Goal: Task Accomplishment & Management: Manage account settings

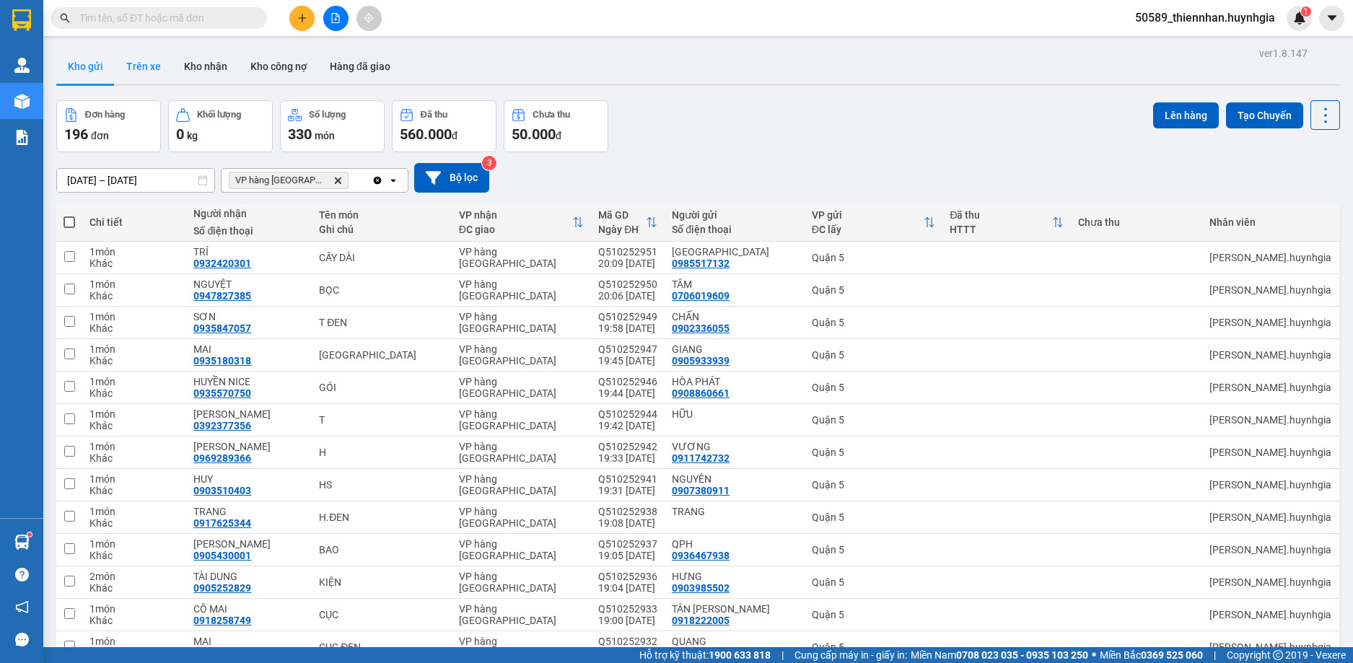
click at [157, 75] on button "Trên xe" at bounding box center [144, 66] width 58 height 35
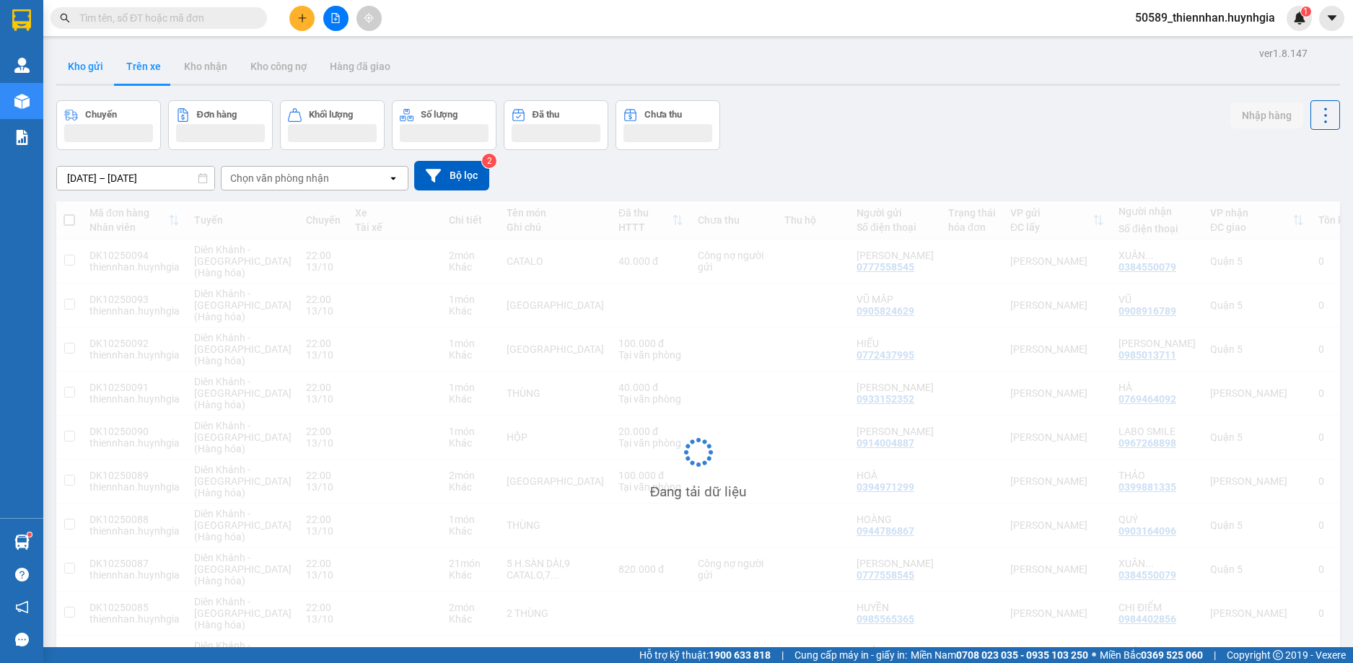
click at [99, 66] on button "Kho gửi" at bounding box center [85, 66] width 58 height 35
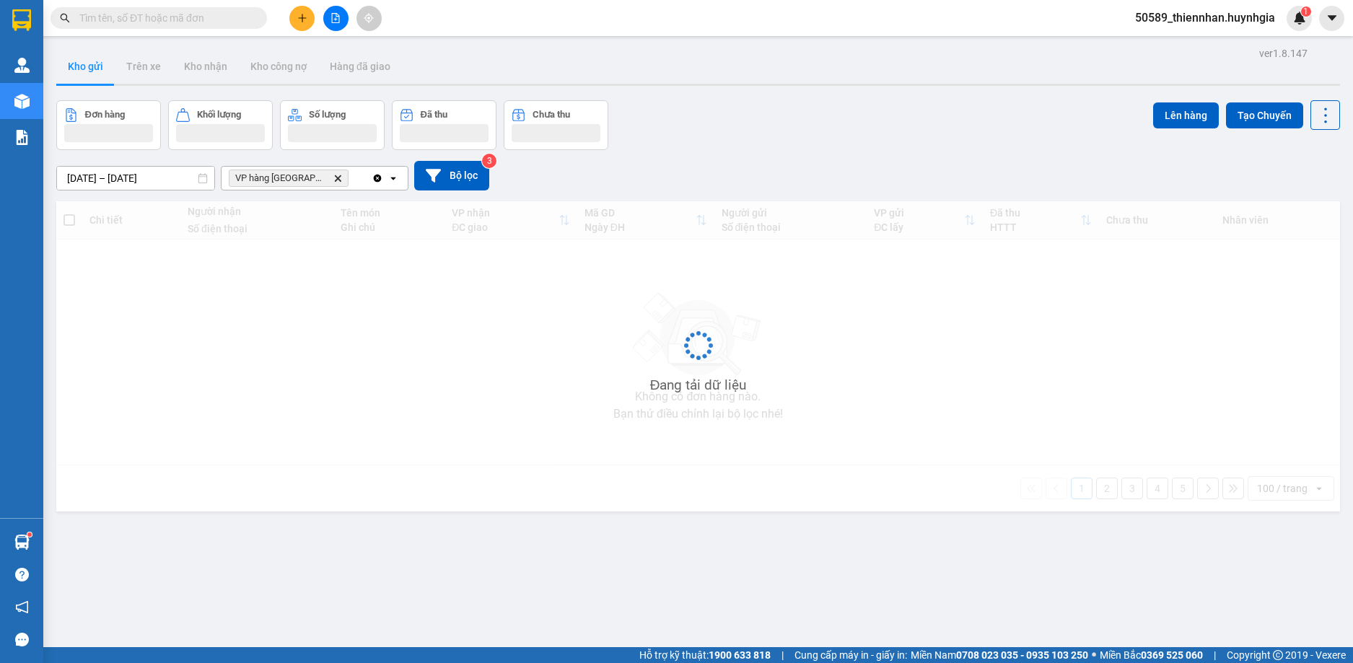
click at [99, 66] on button "Kho gửi" at bounding box center [85, 66] width 58 height 35
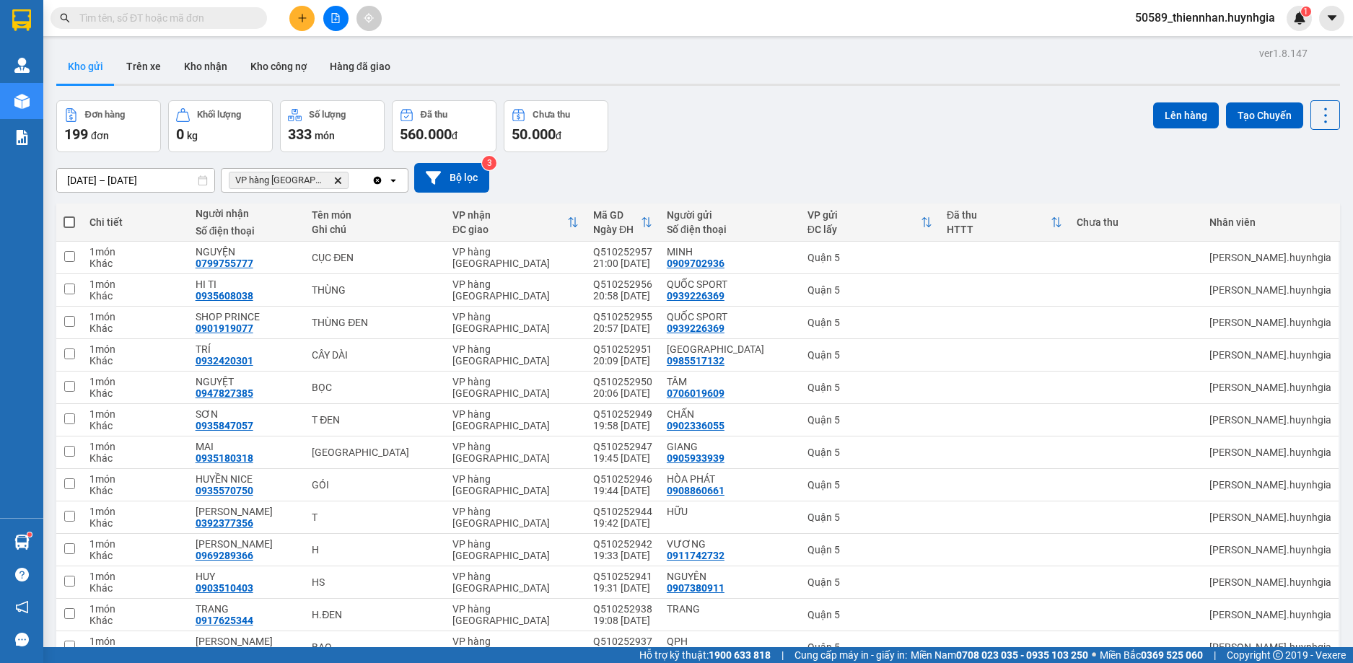
click at [398, 180] on icon "open" at bounding box center [394, 181] width 12 height 12
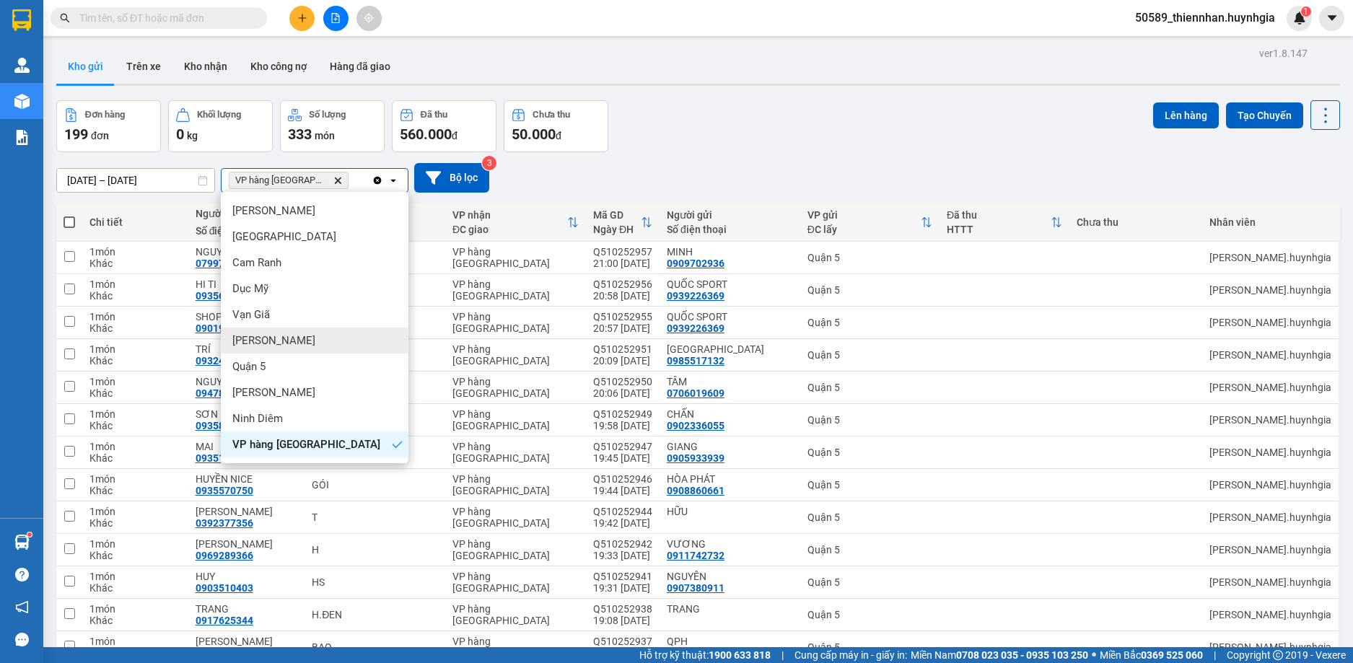
click at [317, 335] on div "[PERSON_NAME]" at bounding box center [315, 341] width 188 height 26
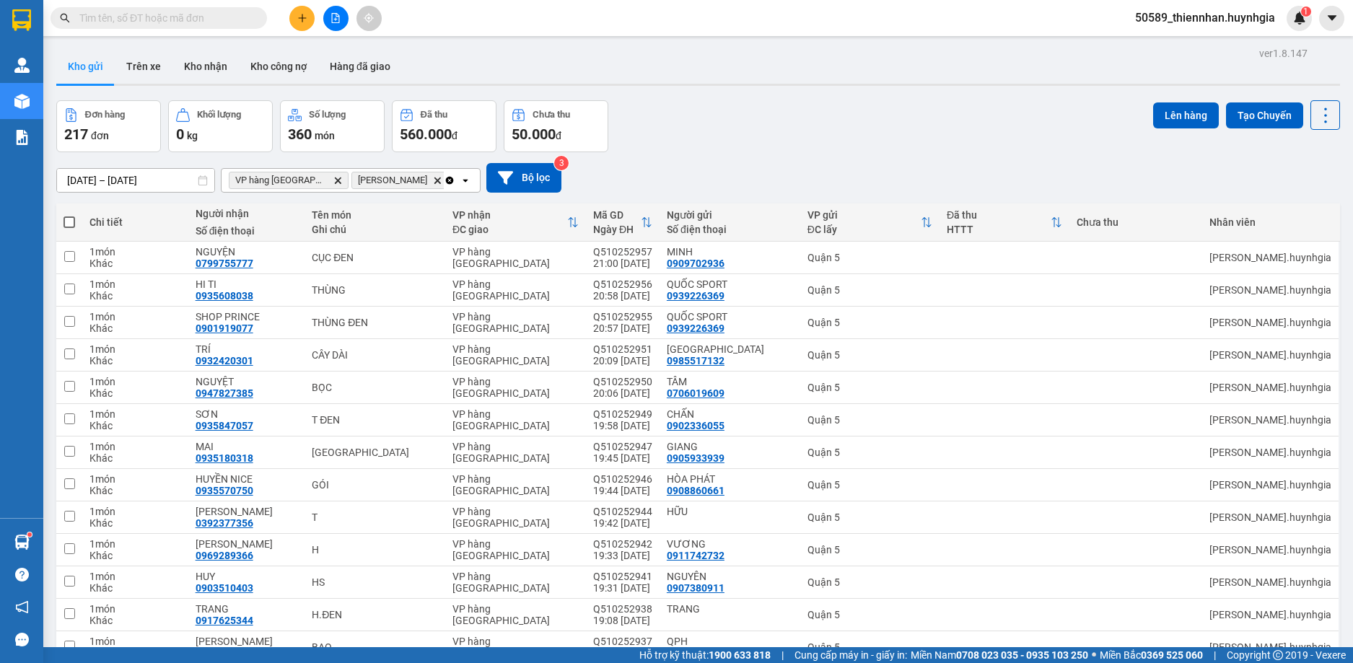
drag, startPoint x: 1262, startPoint y: 23, endPoint x: 1256, endPoint y: 30, distance: 9.2
click at [1261, 24] on span "50589_thiennhan.huynhgia" at bounding box center [1205, 18] width 163 height 18
click at [1191, 45] on span "Đăng xuất" at bounding box center [1211, 45] width 133 height 16
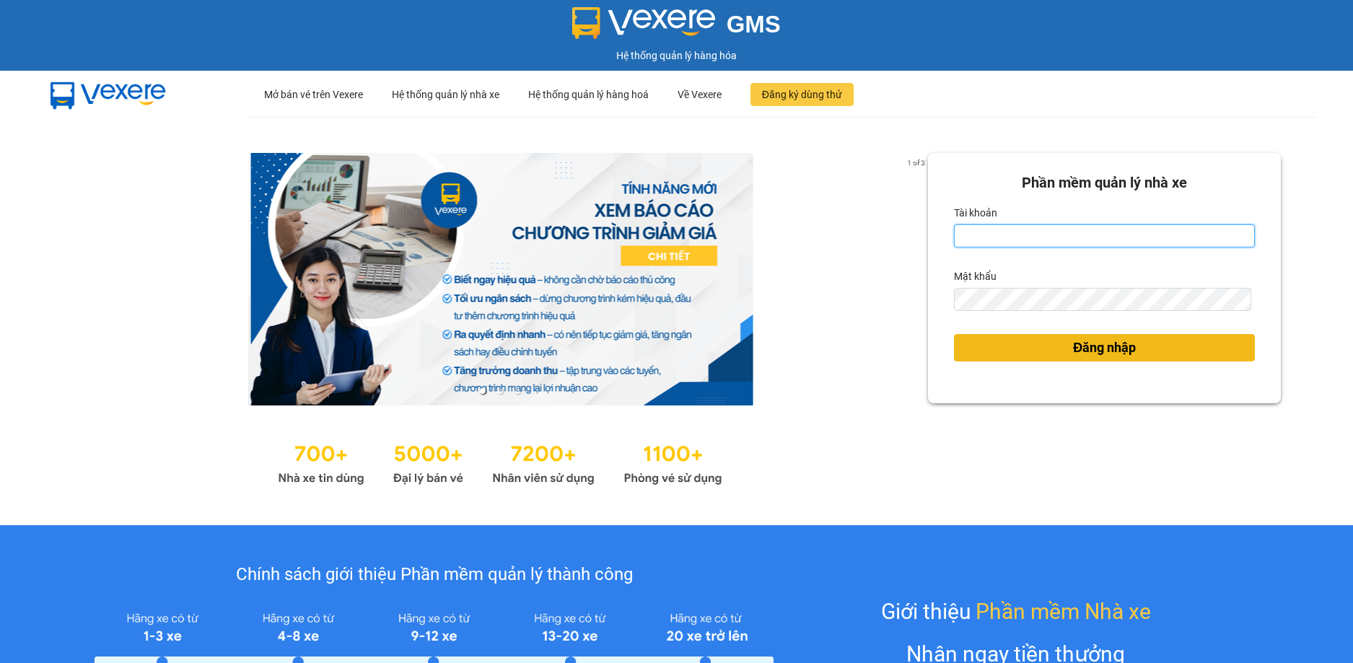
type input "thiennhan.huynhgia"
click at [1109, 351] on span "Đăng nhập" at bounding box center [1104, 348] width 63 height 20
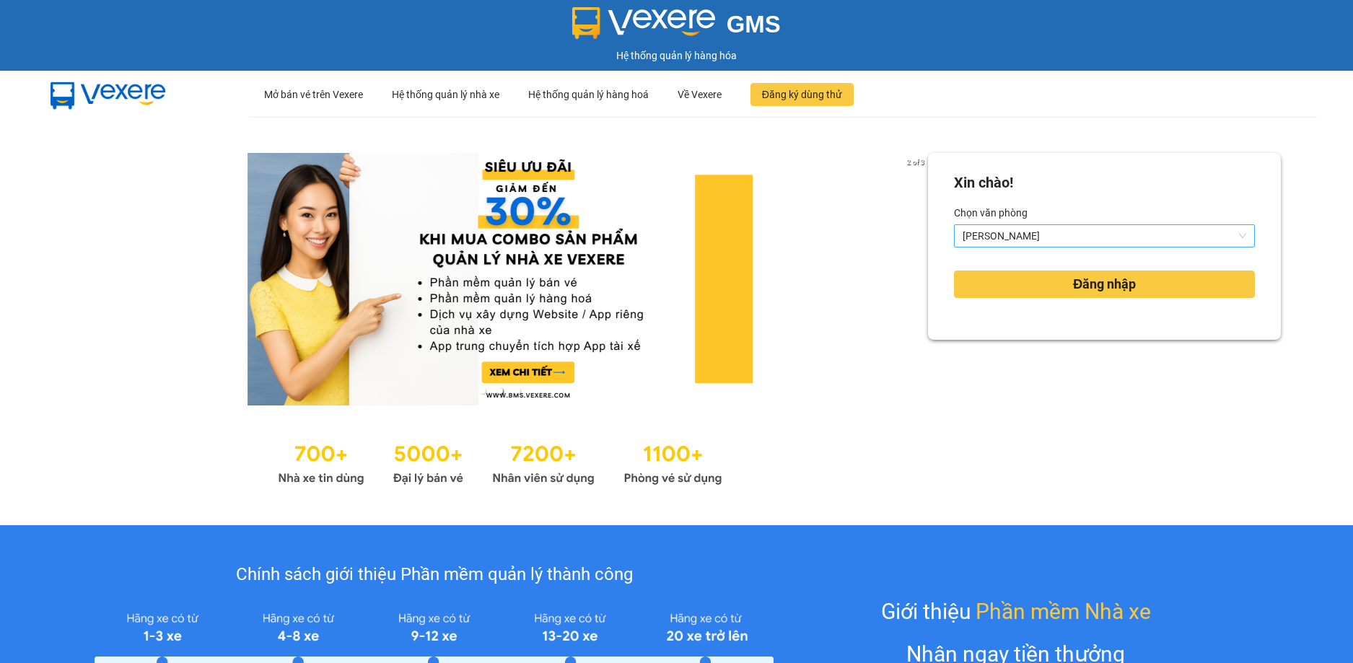
click at [1085, 226] on span "[PERSON_NAME]" at bounding box center [1105, 236] width 284 height 22
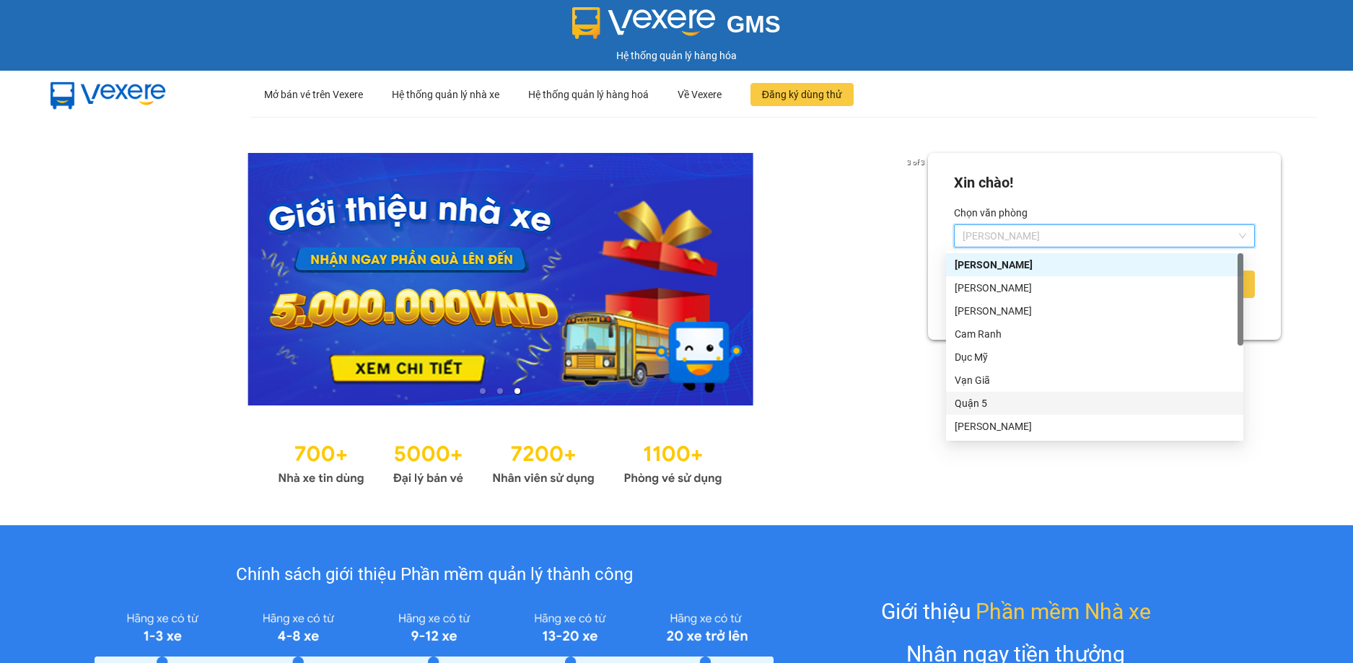
click at [1019, 410] on div "Quận 5" at bounding box center [1095, 403] width 280 height 16
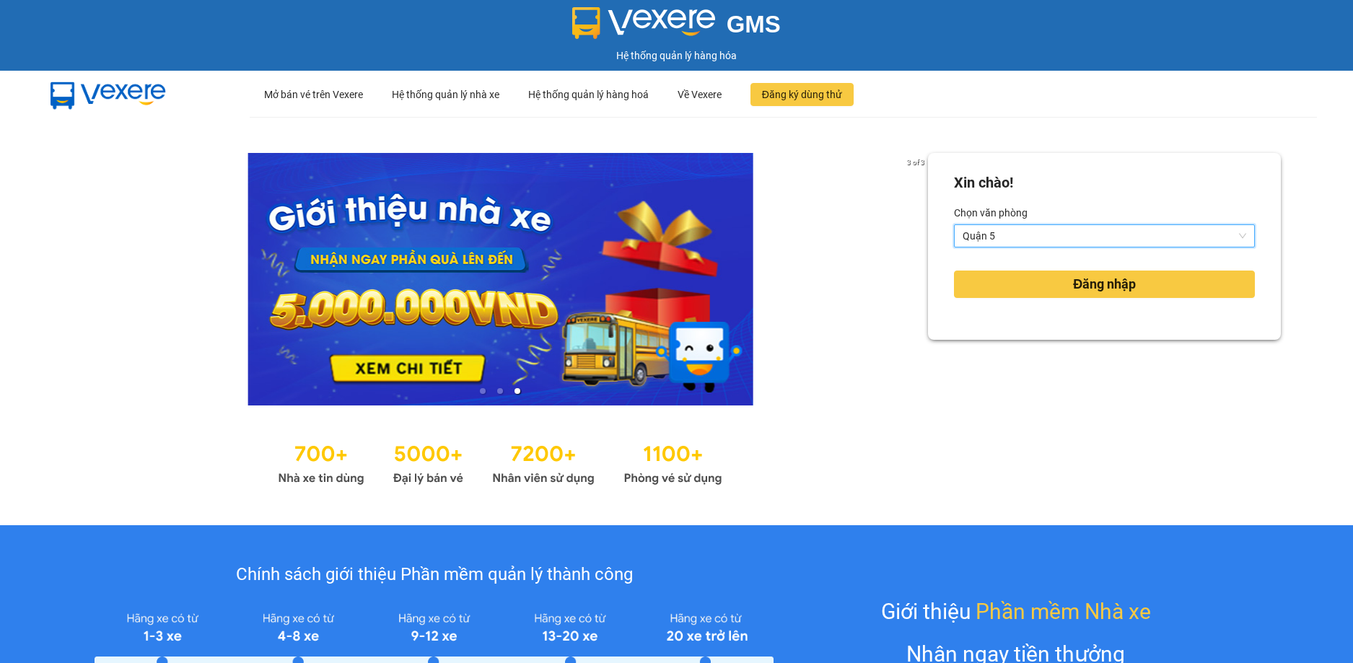
click at [1062, 233] on span "Quận 5" at bounding box center [1105, 236] width 284 height 22
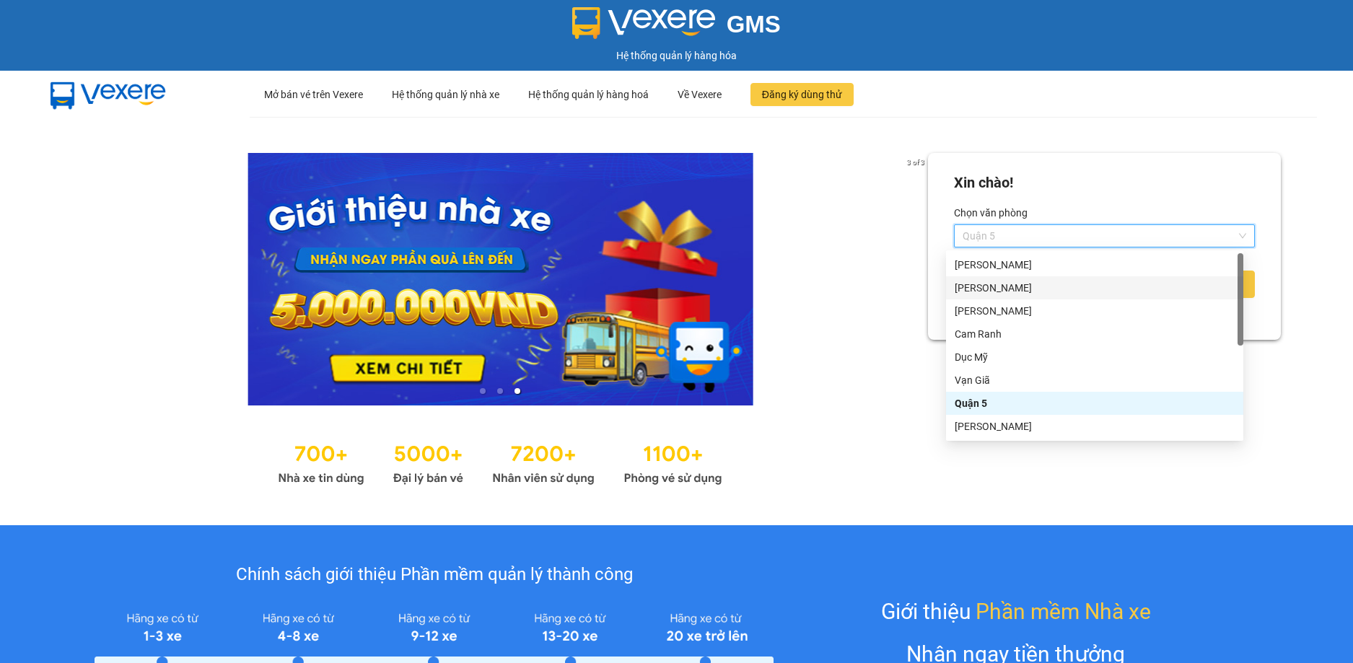
click at [1031, 289] on div "[PERSON_NAME]" at bounding box center [1095, 288] width 280 height 16
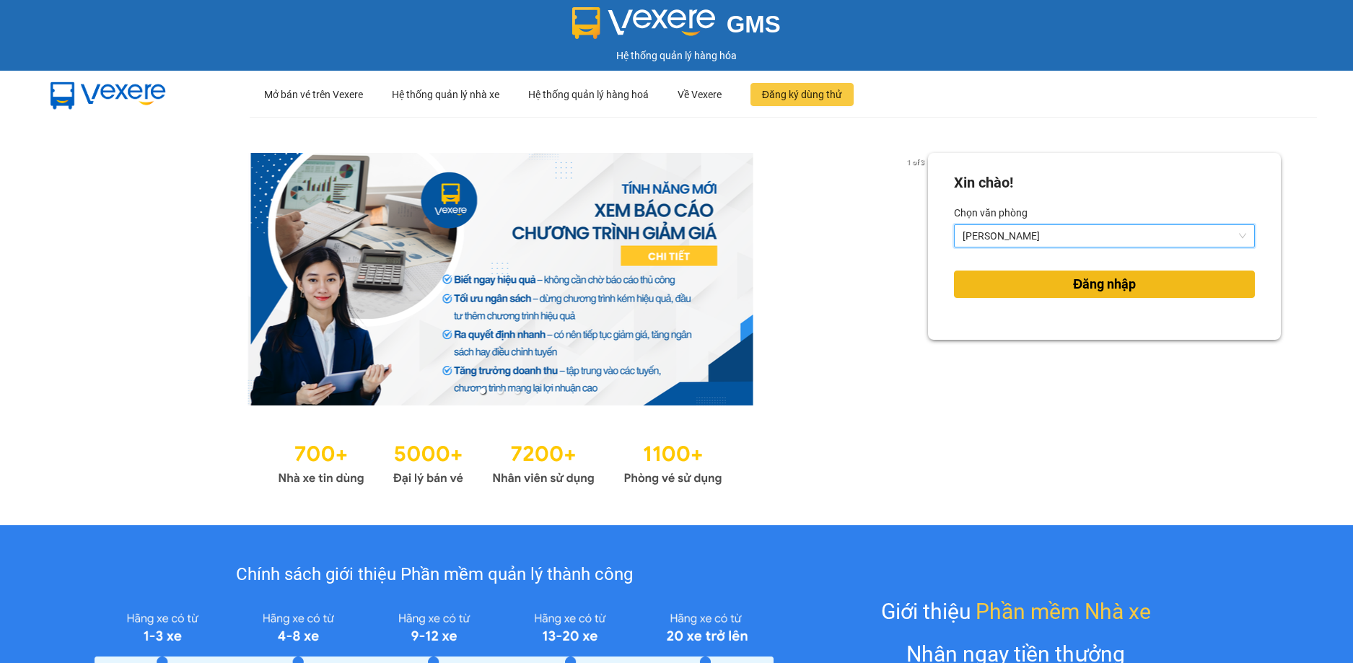
click at [1038, 290] on button "Đăng nhập" at bounding box center [1104, 284] width 301 height 27
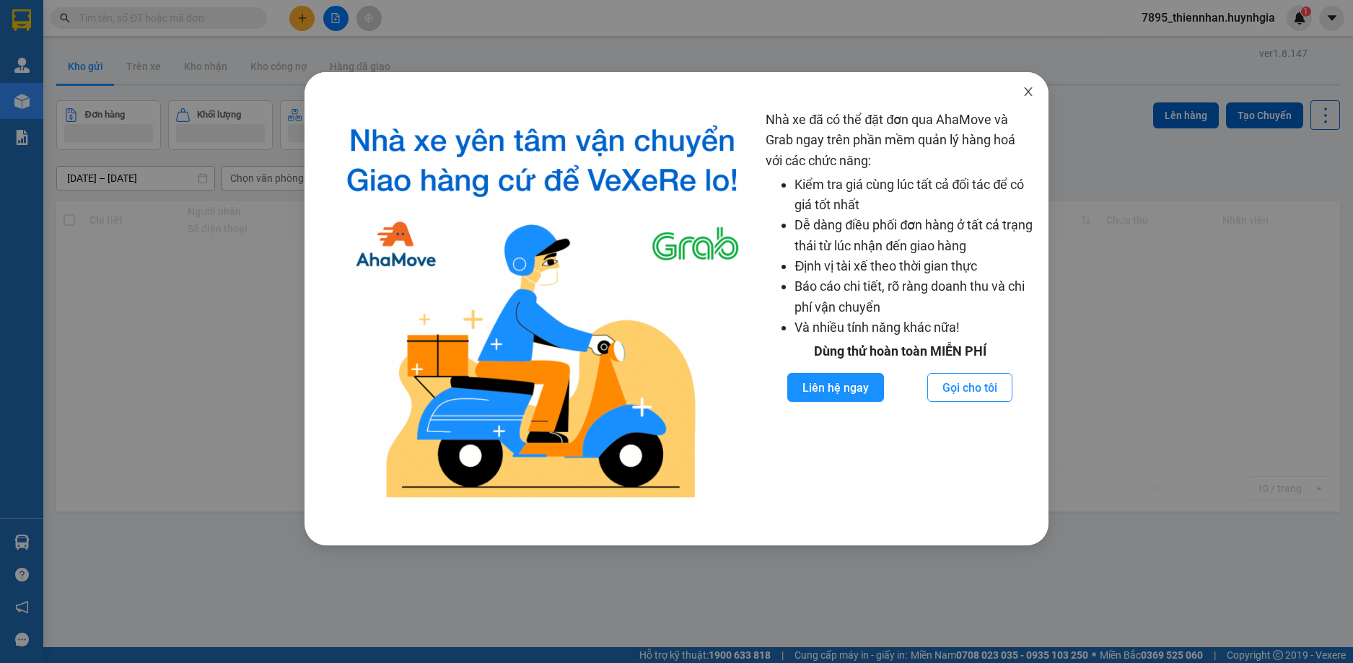
click at [1025, 92] on icon "close" at bounding box center [1029, 92] width 12 height 12
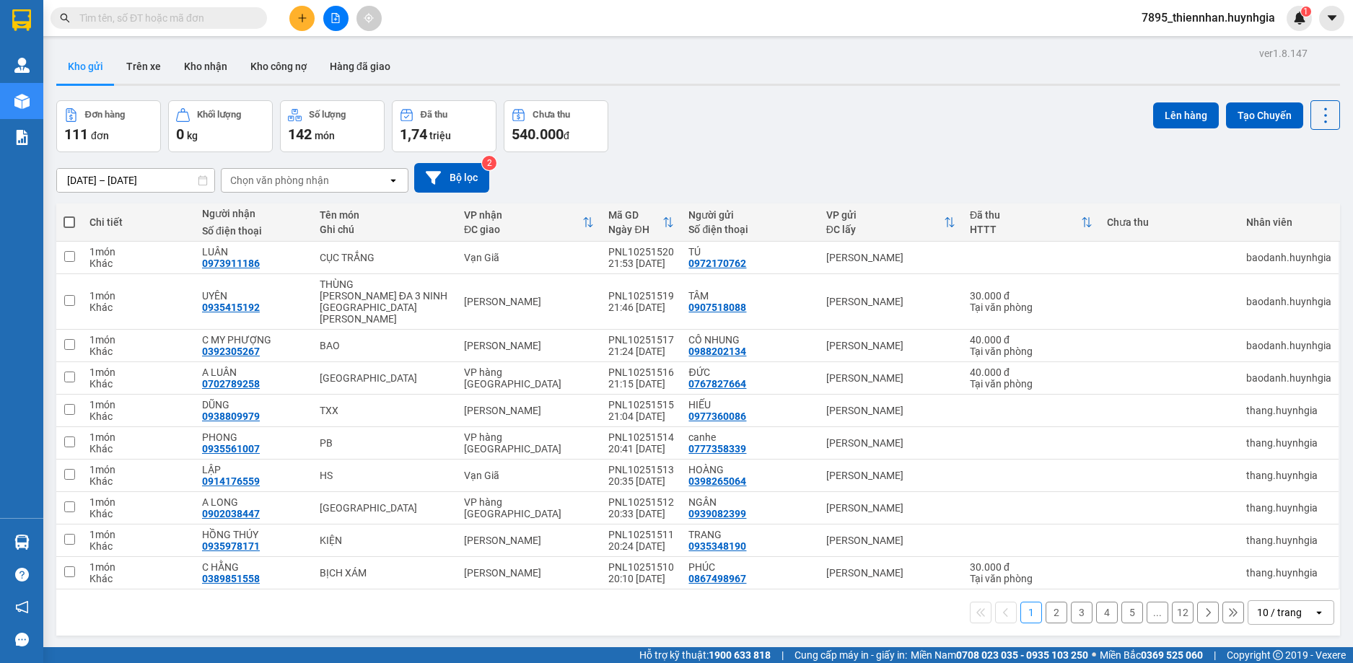
click at [346, 187] on div "Chọn văn phòng nhận" at bounding box center [305, 180] width 166 height 23
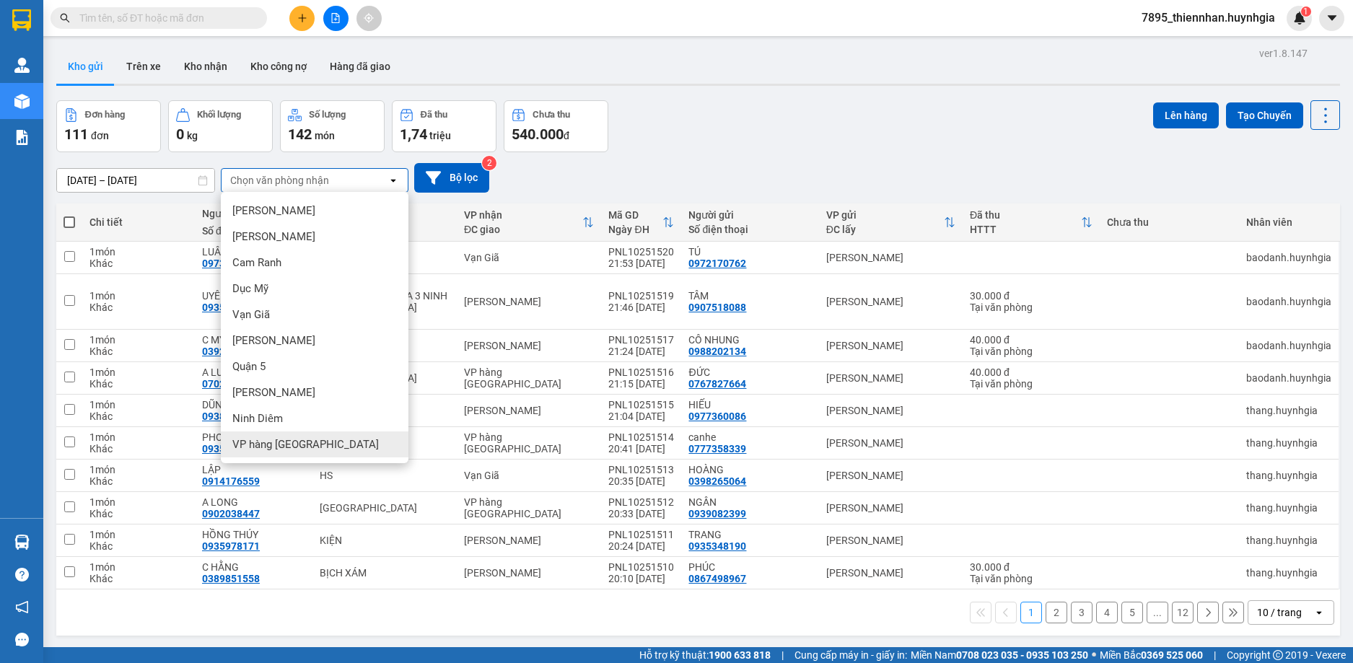
click at [303, 439] on span "VP hàng [GEOGRAPHIC_DATA]" at bounding box center [305, 444] width 146 height 14
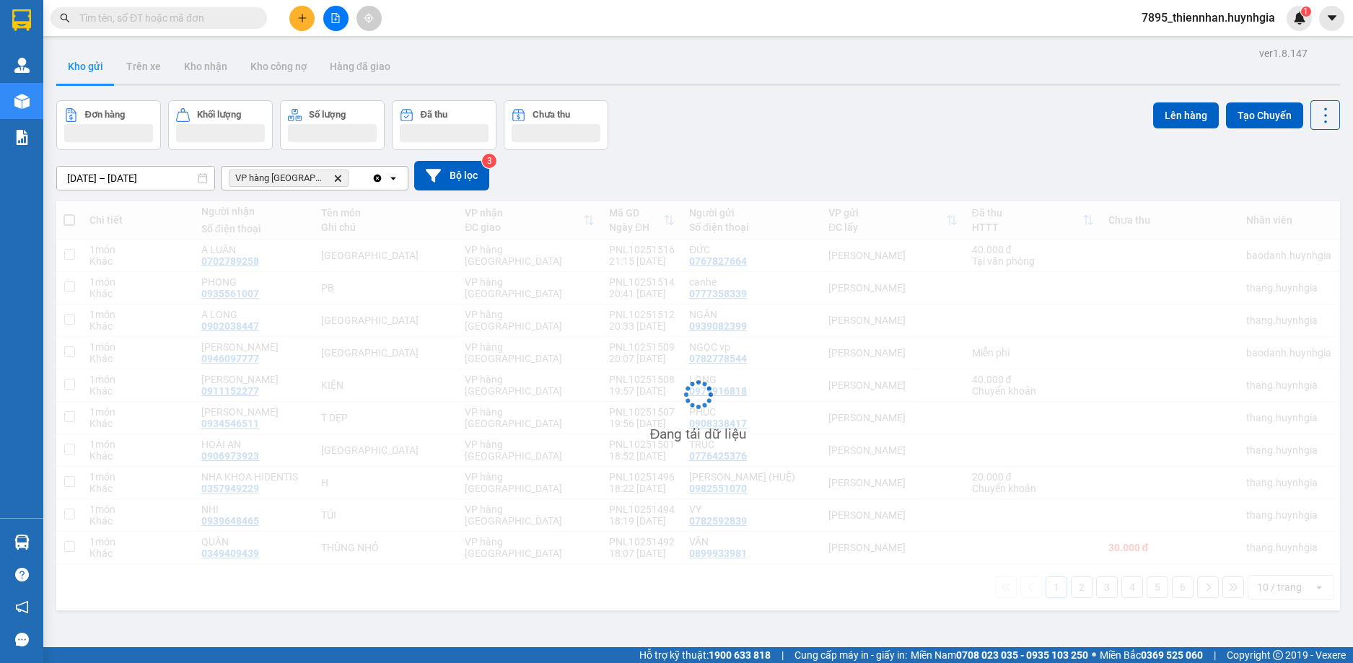
click at [392, 175] on icon "open" at bounding box center [394, 178] width 12 height 12
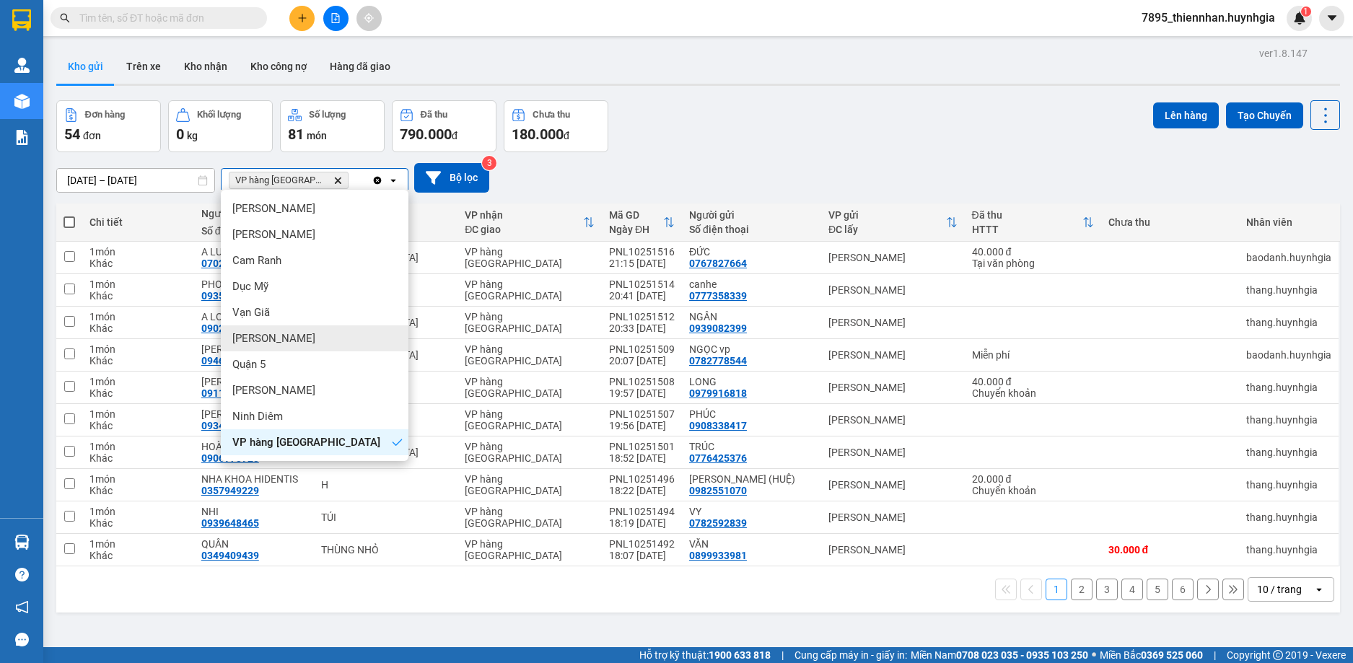
click at [305, 338] on div "[PERSON_NAME]" at bounding box center [315, 338] width 188 height 26
